Goal: Task Accomplishment & Management: Manage account settings

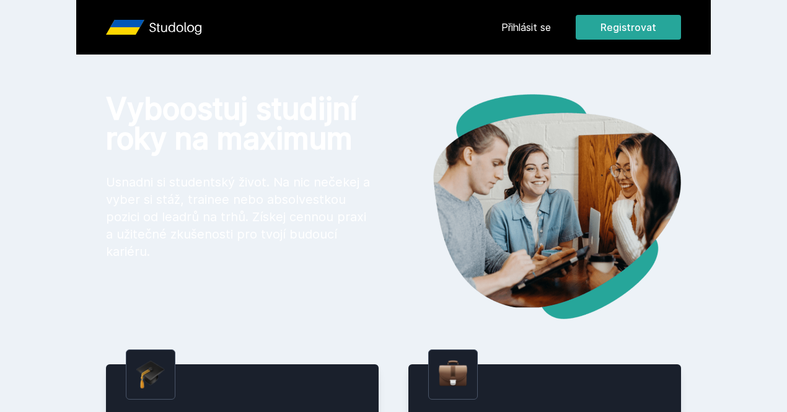
click at [389, 33] on link "Přihlásit se" at bounding box center [526, 27] width 50 height 15
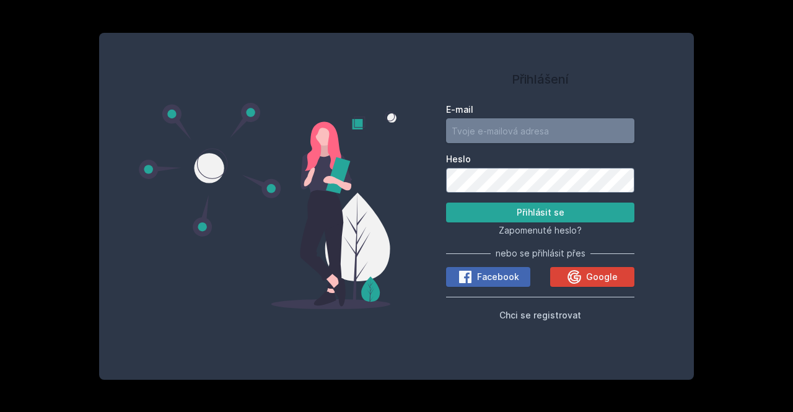
click at [389, 131] on input "E-mail" at bounding box center [540, 130] width 188 height 25
click at [389, 203] on button "Přihlásit se" at bounding box center [540, 213] width 188 height 20
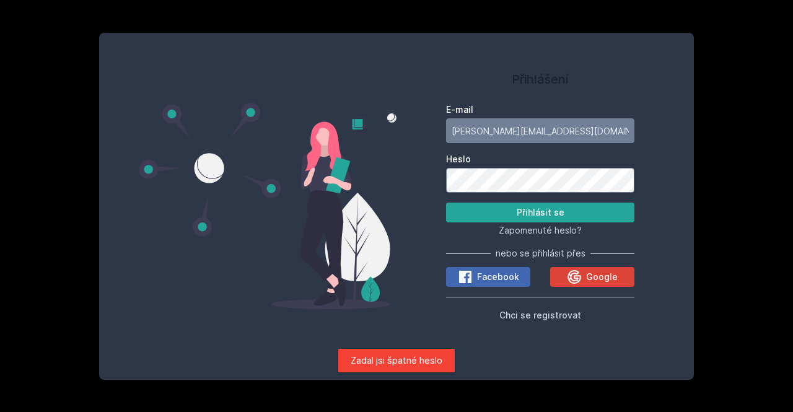
click at [374, 195] on div "Přihlášení E-mail katy.semradova@seznam.cz Heslo Přihlásit se Zapomenuté heslo?…" at bounding box center [396, 206] width 595 height 347
click at [389, 203] on button "Přihlásit se" at bounding box center [540, 213] width 188 height 20
click at [389, 180] on div "Přihlášení E-mail katy.semradova@seznam.cz Heslo Přihlásit se Zapomenuté heslo?…" at bounding box center [396, 206] width 595 height 347
click at [389, 203] on button "Přihlásit se" at bounding box center [540, 213] width 188 height 20
click at [385, 183] on div "Přihlášení E-mail katy.semradova@seznam.cz Heslo Přihlásit se Zapomenuté heslo?…" at bounding box center [396, 206] width 595 height 347
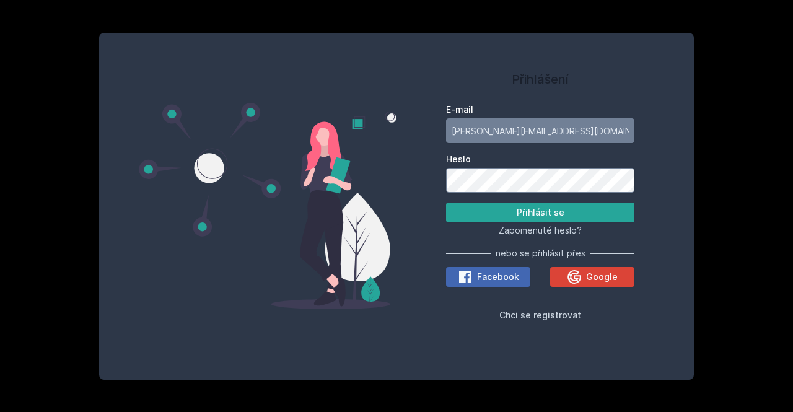
click at [389, 203] on button "Přihlásit se" at bounding box center [540, 213] width 188 height 20
drag, startPoint x: 623, startPoint y: 133, endPoint x: 358, endPoint y: 138, distance: 265.3
click at [358, 138] on div "Přihlášení E-mail katy.semradova@seznam.cz Heslo Přihlásit se Zapomenuté heslo?…" at bounding box center [396, 206] width 595 height 347
type input "semk04@vse.cz"
click at [389, 203] on button "Přihlásit se" at bounding box center [540, 213] width 188 height 20
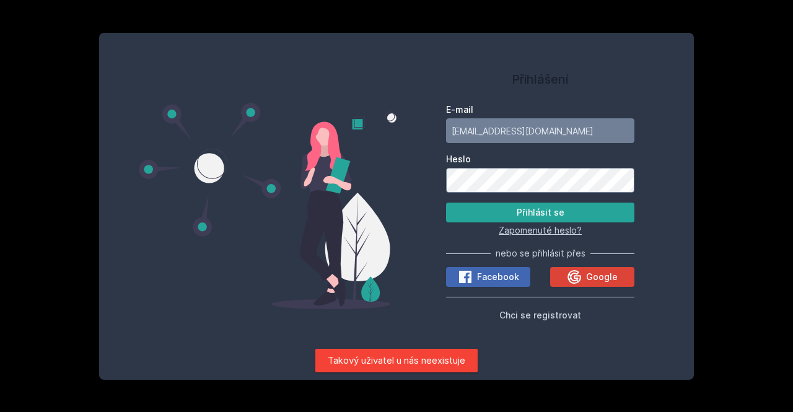
click at [389, 230] on span "Zapomenuté heslo?" at bounding box center [540, 230] width 83 height 11
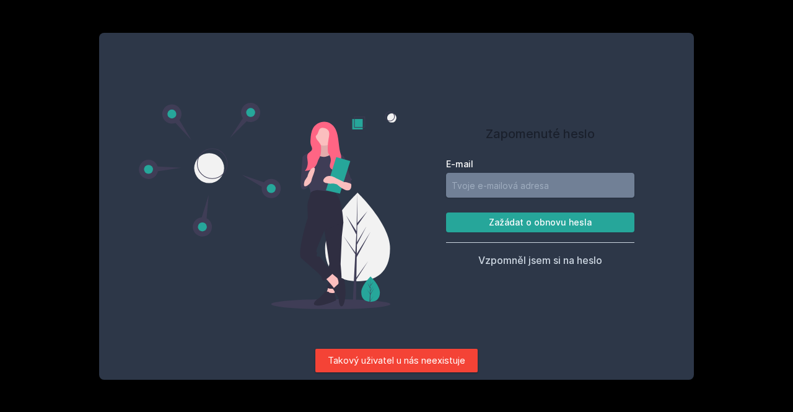
click at [389, 183] on input "E-mail" at bounding box center [540, 185] width 188 height 25
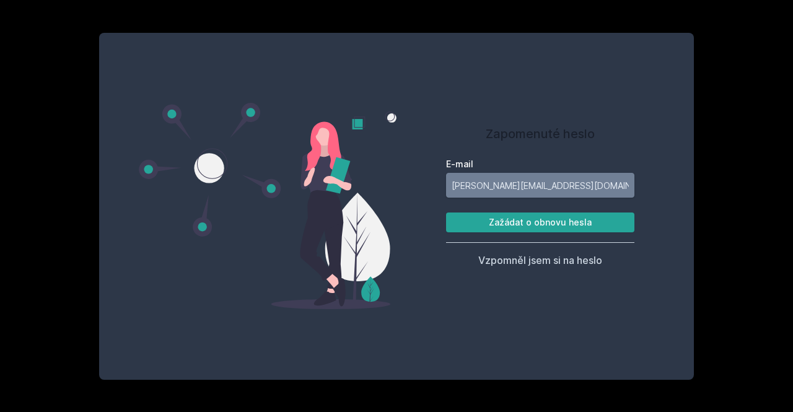
type input "[PERSON_NAME][EMAIL_ADDRESS][DOMAIN_NAME]"
click at [389, 213] on button "Zažádat o obnovu hesla" at bounding box center [540, 223] width 188 height 20
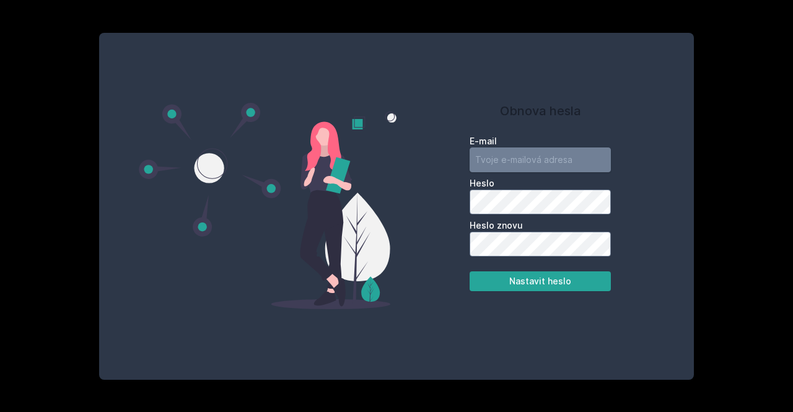
click at [515, 170] on input "email" at bounding box center [540, 159] width 141 height 25
type input "[PERSON_NAME][EMAIL_ADDRESS][DOMAIN_NAME]"
click at [470, 271] on button "Nastavit heslo" at bounding box center [540, 281] width 141 height 20
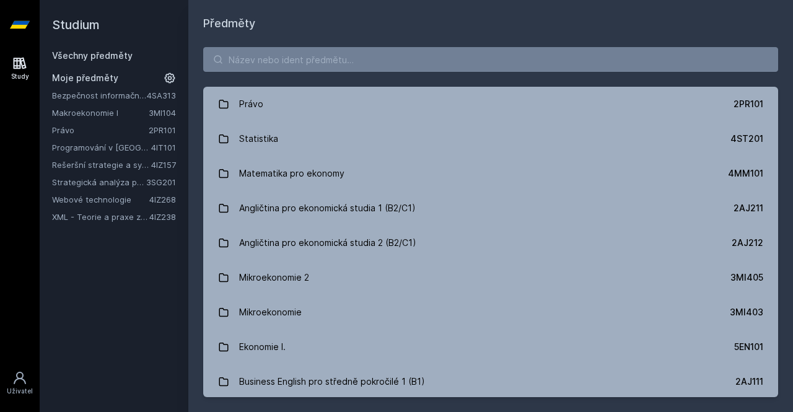
click at [105, 149] on link "Programování v [GEOGRAPHIC_DATA]" at bounding box center [101, 147] width 99 height 12
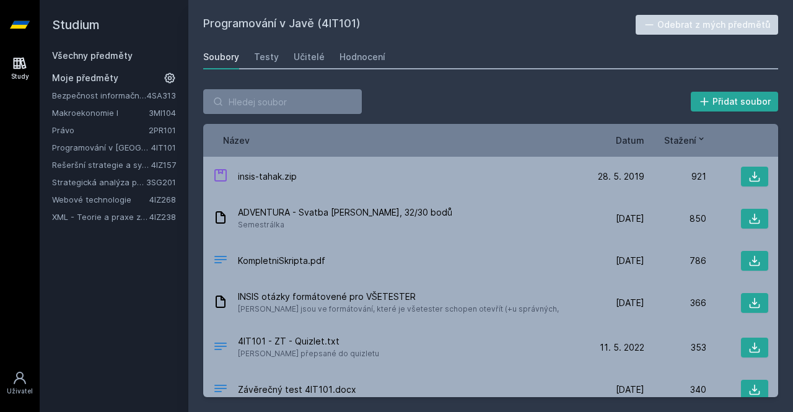
click at [134, 182] on link "Strategická analýza pro informatiky a statistiky" at bounding box center [99, 182] width 94 height 12
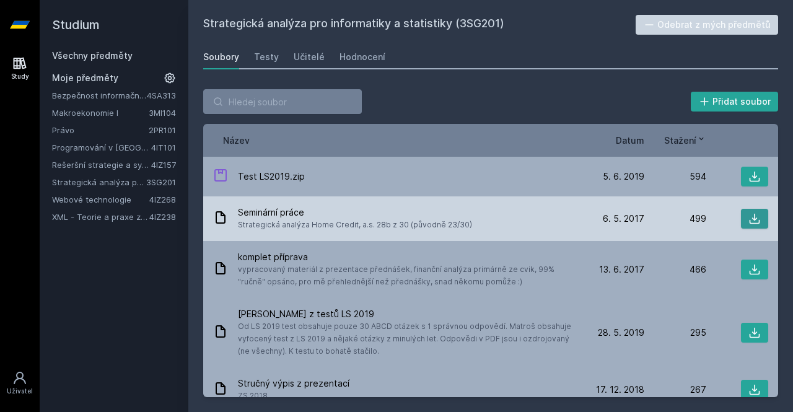
click at [759, 218] on button at bounding box center [754, 219] width 27 height 20
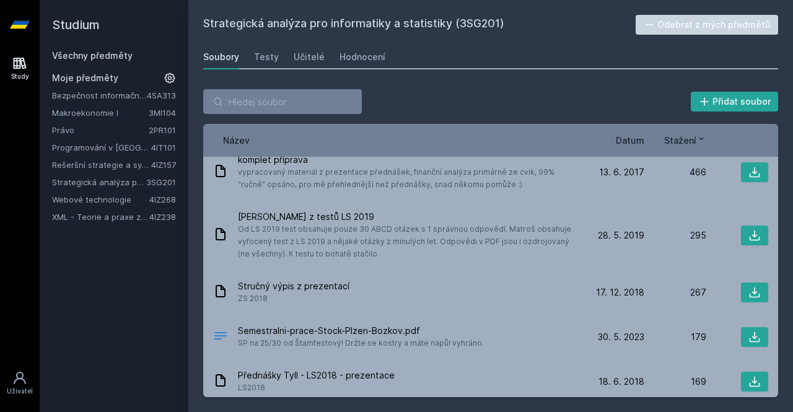
scroll to position [125, 0]
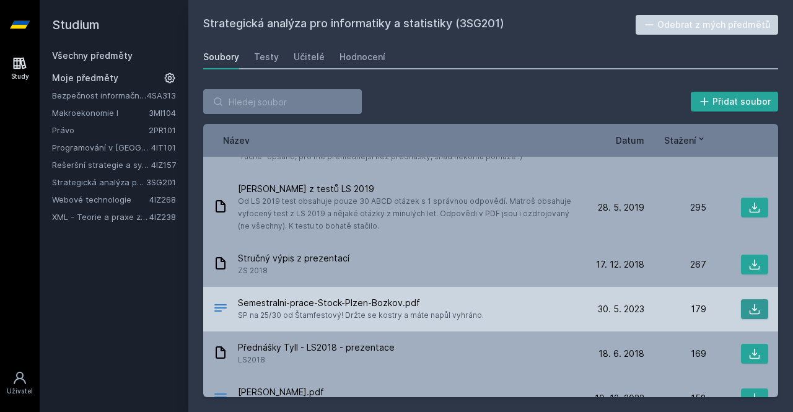
click at [745, 302] on button at bounding box center [754, 309] width 27 height 20
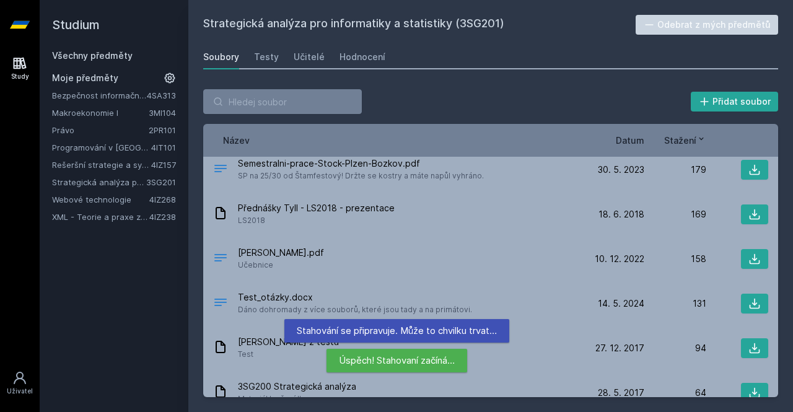
scroll to position [268, 0]
